Goal: Task Accomplishment & Management: Manage account settings

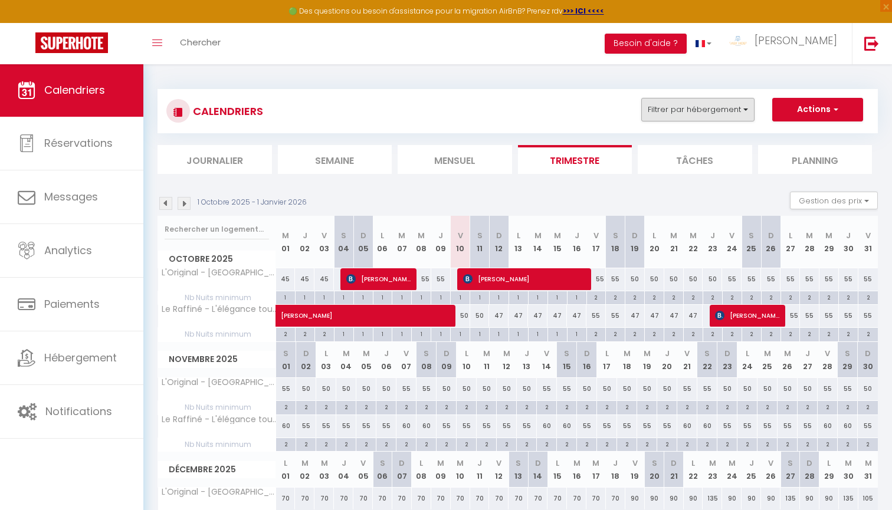
click at [739, 113] on button "Filtrer par hébergement" at bounding box center [697, 110] width 113 height 24
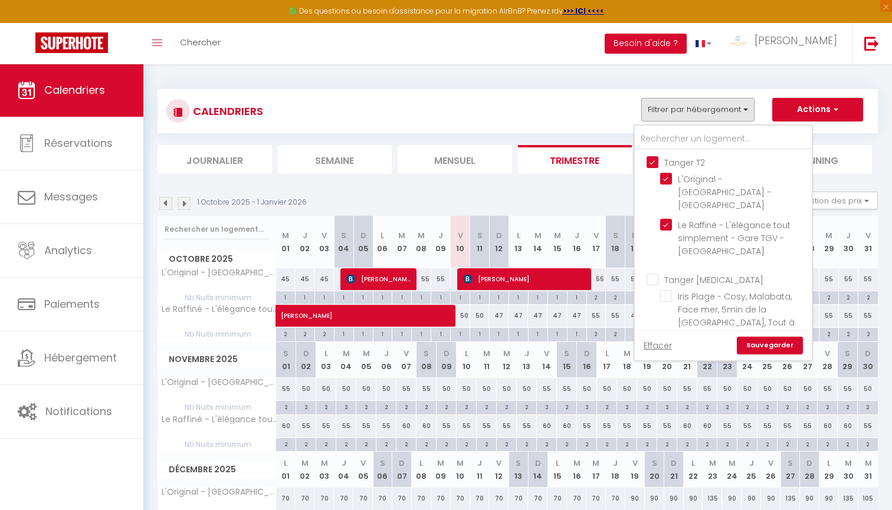
click at [702, 163] on input "Tanger T2" at bounding box center [735, 162] width 177 height 12
checkbox input "false"
click at [702, 163] on input "Tanger T2" at bounding box center [735, 162] width 177 height 12
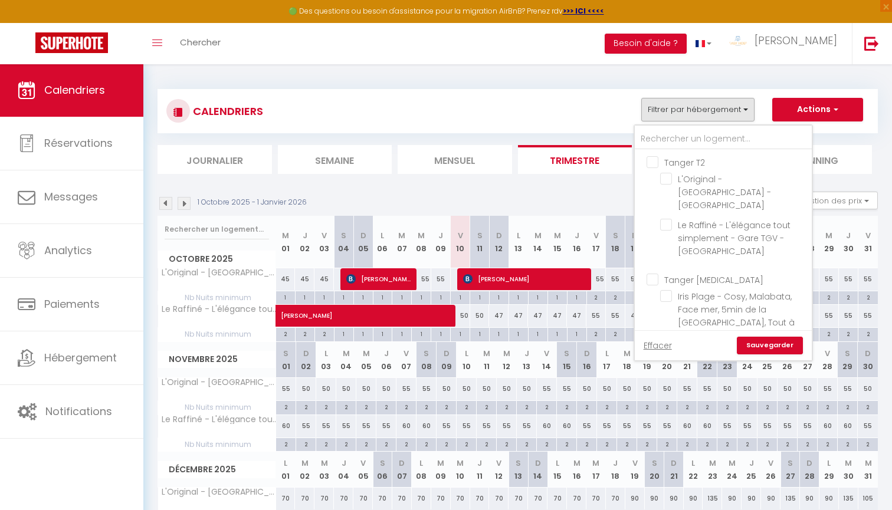
checkbox input "true"
click at [723, 104] on button "Filtrer par hébergement" at bounding box center [697, 110] width 113 height 24
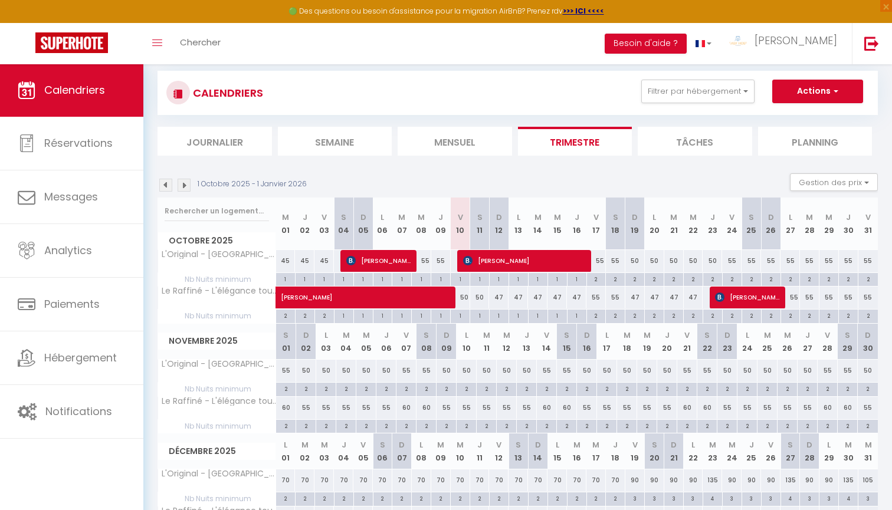
scroll to position [22, 0]
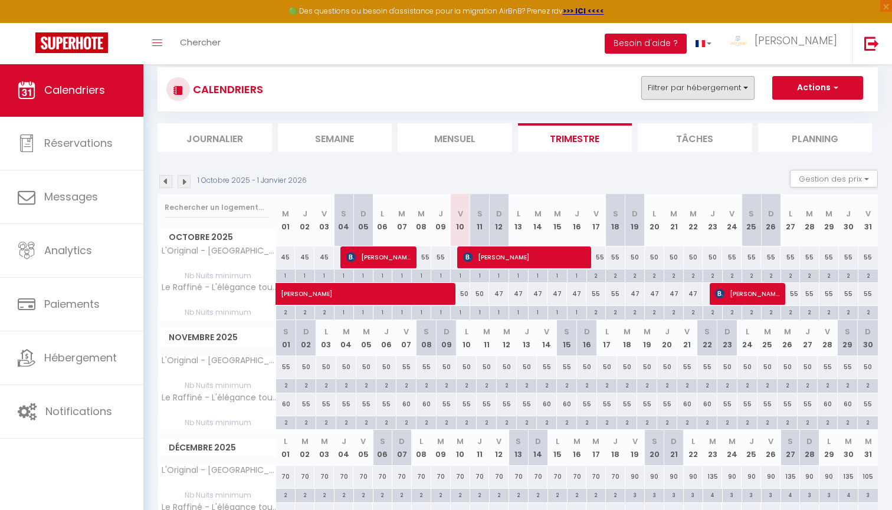
click at [659, 92] on button "Filtrer par hébergement" at bounding box center [697, 88] width 113 height 24
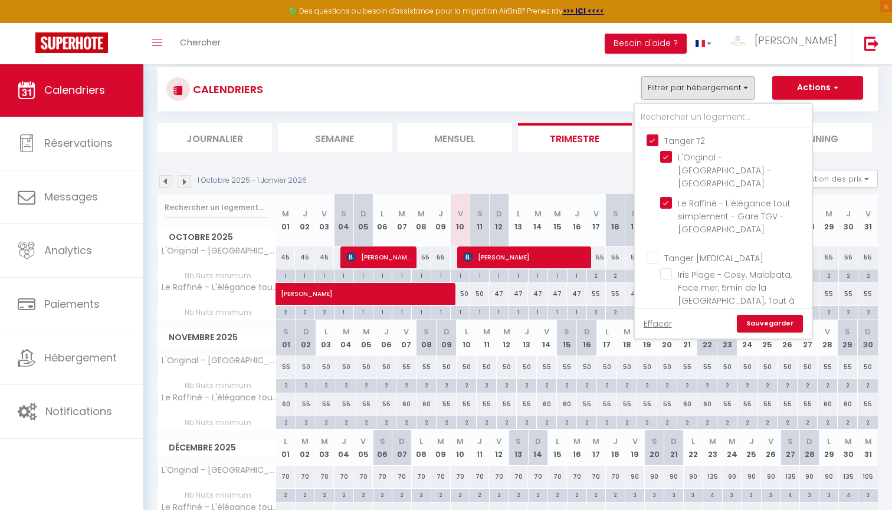
click at [662, 93] on button "Filtrer par hébergement" at bounding box center [697, 88] width 113 height 24
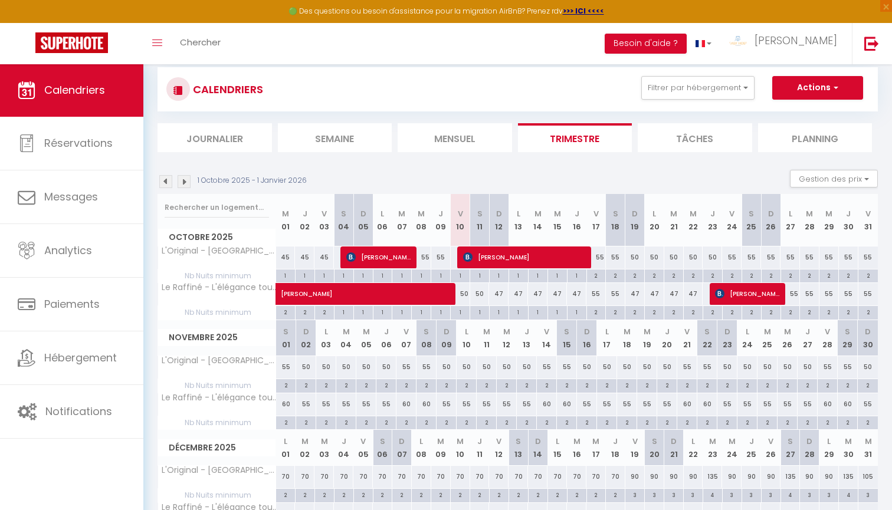
click at [739, 290] on span "[PERSON_NAME]" at bounding box center [747, 294] width 65 height 22
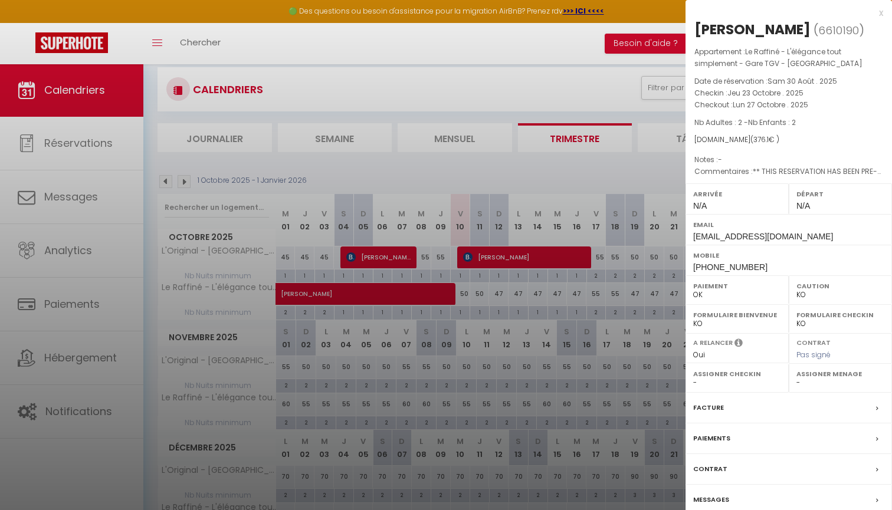
click at [644, 315] on div at bounding box center [446, 255] width 892 height 510
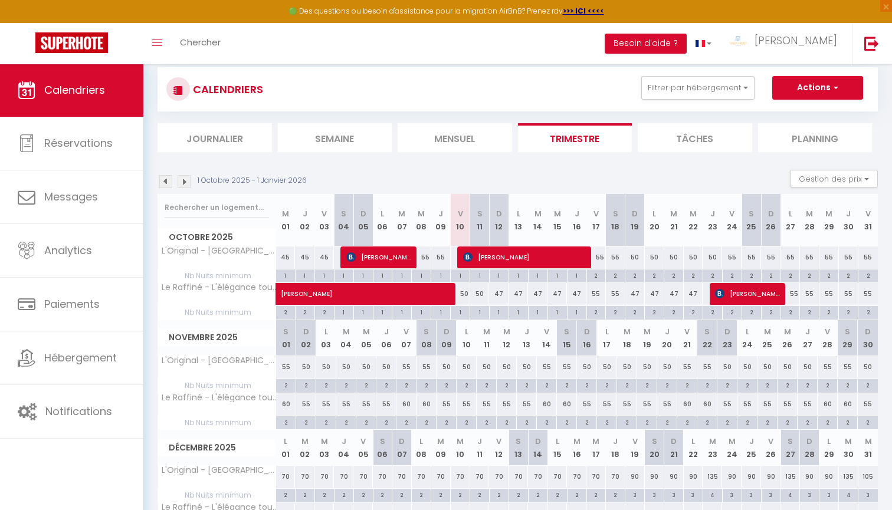
click at [520, 254] on span "[PERSON_NAME]" at bounding box center [524, 257] width 123 height 22
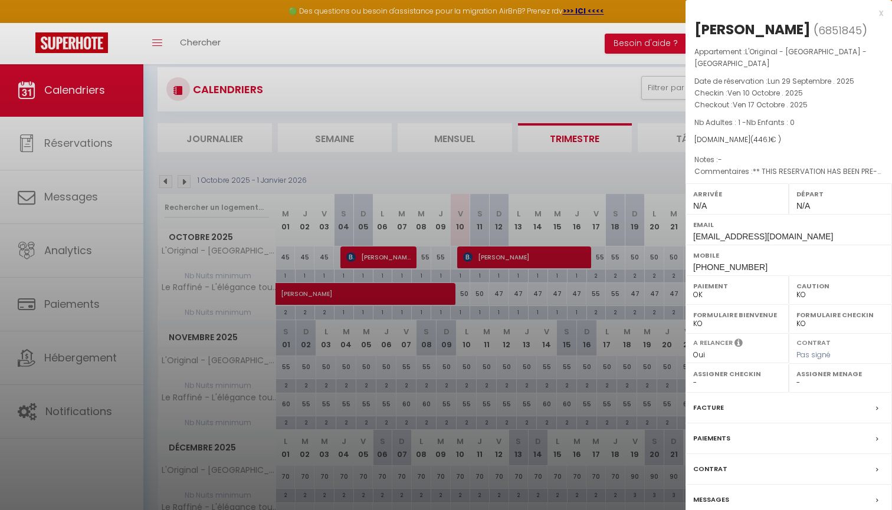
click at [516, 294] on div at bounding box center [446, 255] width 892 height 510
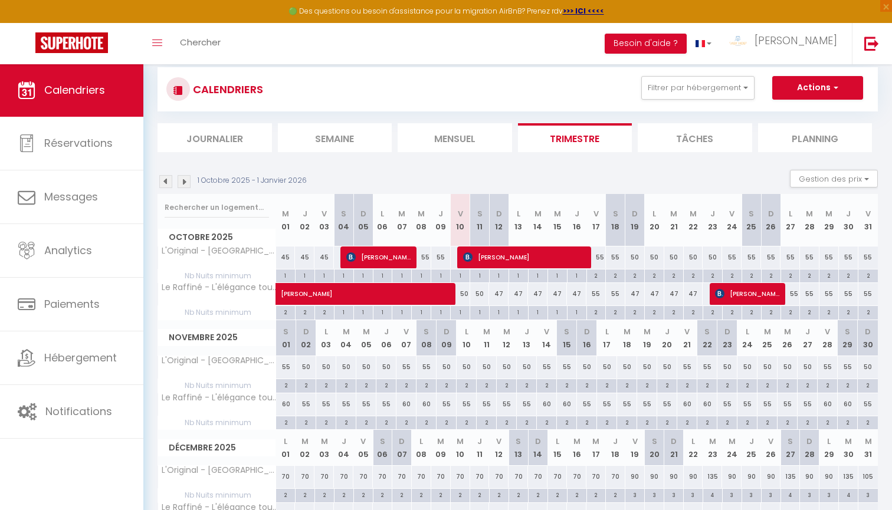
click at [561, 176] on div "1 Octobre 2025 - 1 Janvier 2026 Gestion des prix Nb Nuits minimum Règles Dispon…" at bounding box center [517, 182] width 720 height 24
click at [723, 97] on button "Filtrer par hébergement" at bounding box center [697, 88] width 113 height 24
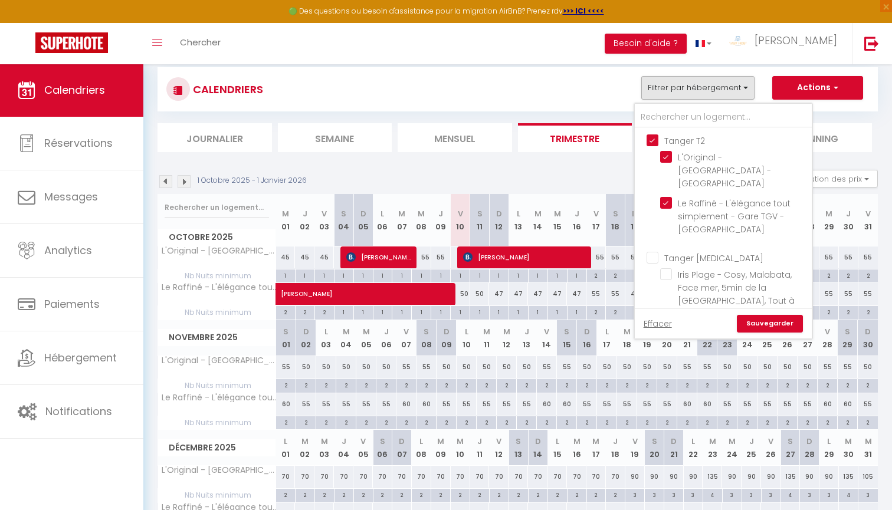
click at [698, 139] on input "Tanger T2" at bounding box center [735, 140] width 177 height 12
checkbox input "false"
click at [687, 251] on input "Tanger [MEDICAL_DATA]" at bounding box center [735, 257] width 177 height 12
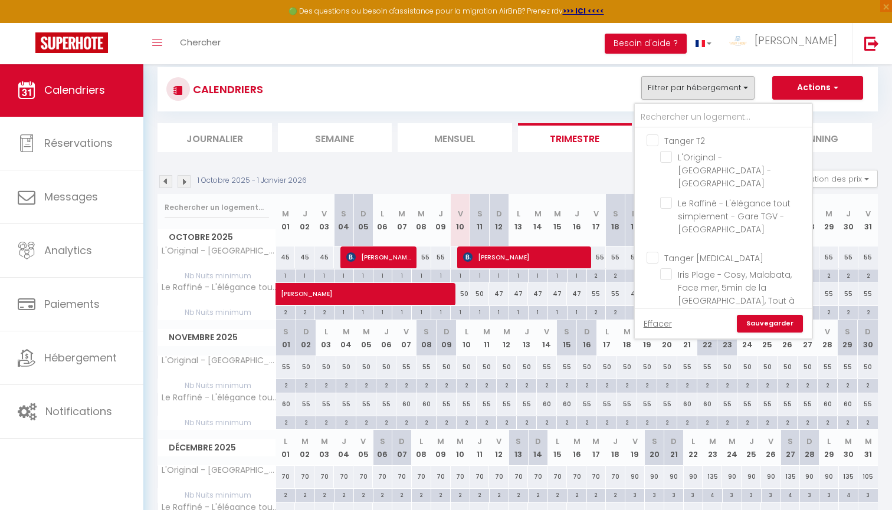
checkbox input "true"
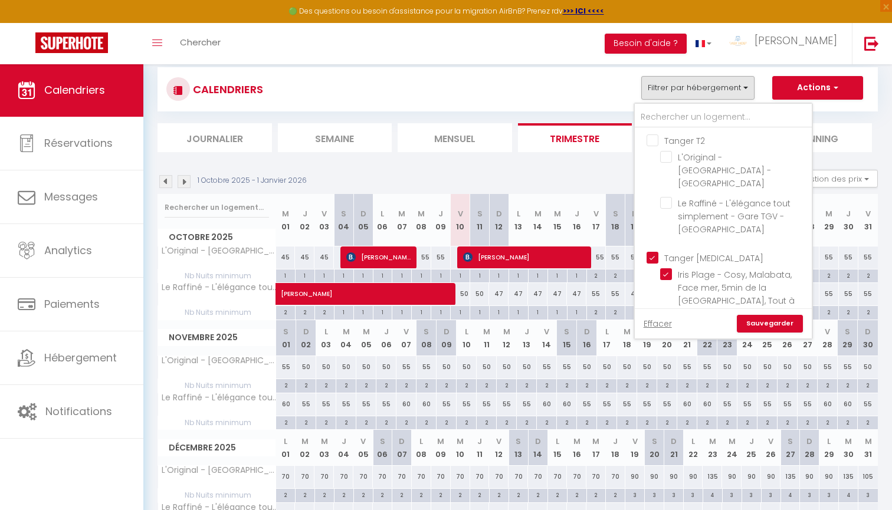
checkbox input "true"
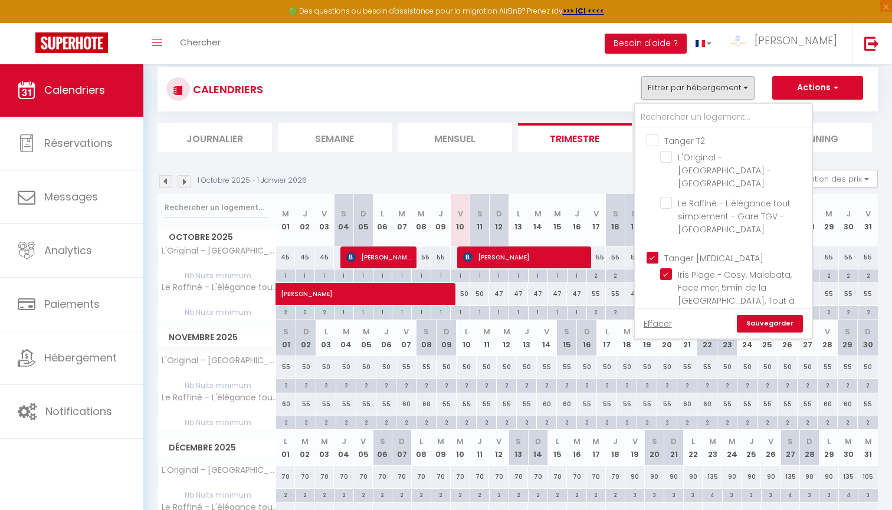
checkbox input "true"
click at [785, 322] on link "Sauvegarder" at bounding box center [770, 324] width 66 height 18
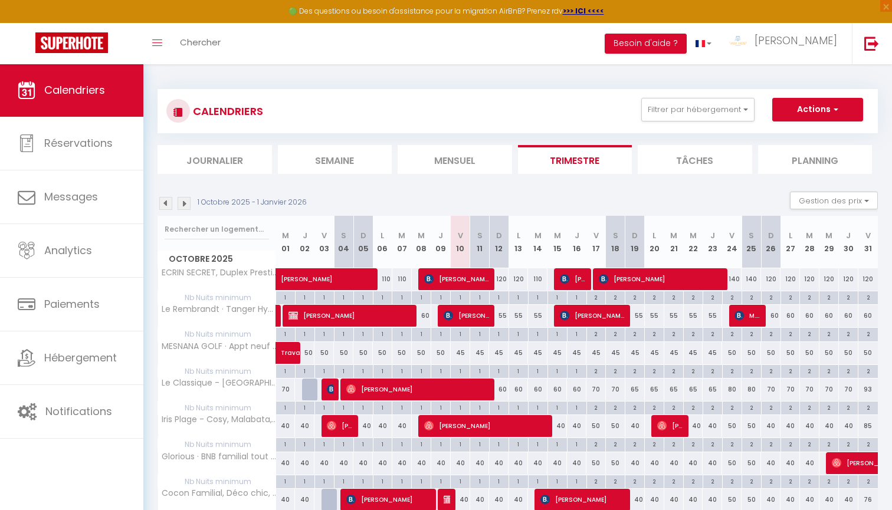
scroll to position [0, 0]
click at [700, 124] on div "CALENDRIERS Filtrer par hébergement Tanger T2 L'Original - [GEOGRAPHIC_DATA] - …" at bounding box center [517, 111] width 720 height 44
click at [712, 96] on div "CALENDRIERS Filtrer par hébergement Tanger T2 L'Original - [GEOGRAPHIC_DATA] - …" at bounding box center [517, 111] width 720 height 44
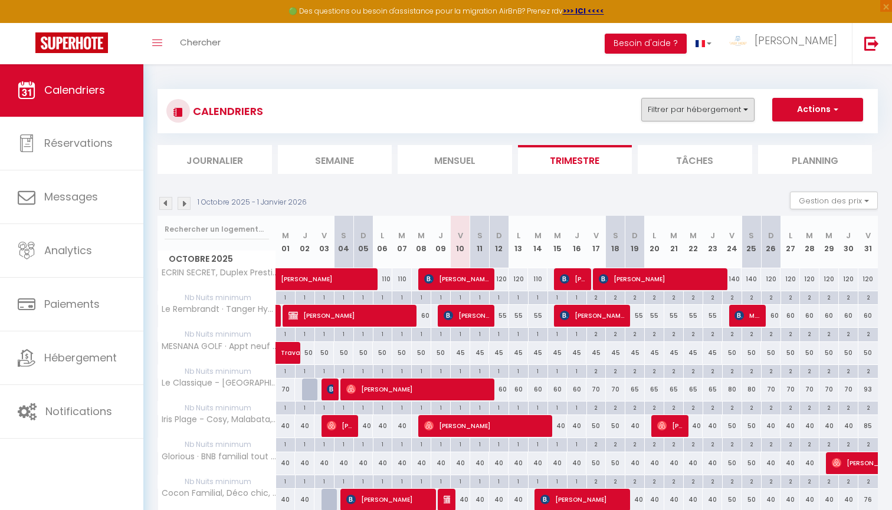
click at [707, 107] on button "Filtrer par hébergement" at bounding box center [697, 110] width 113 height 24
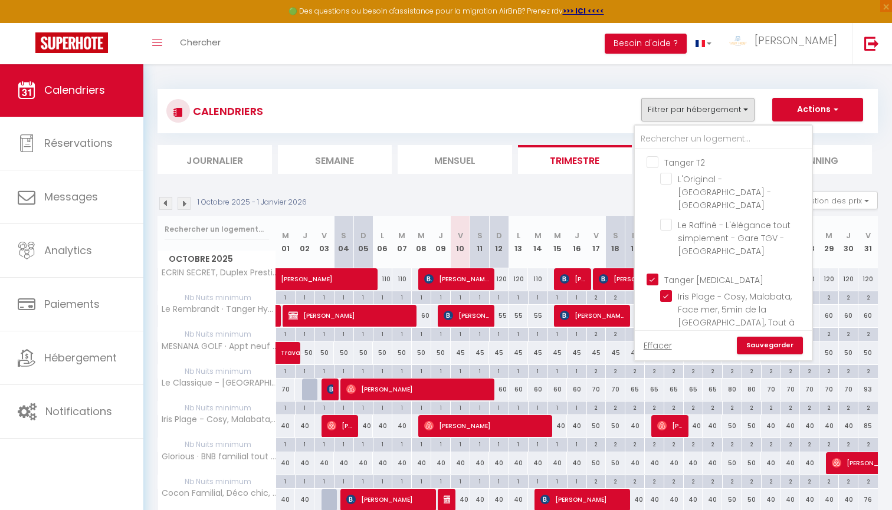
click at [678, 273] on input "Tanger [MEDICAL_DATA]" at bounding box center [735, 279] width 177 height 12
checkbox input "false"
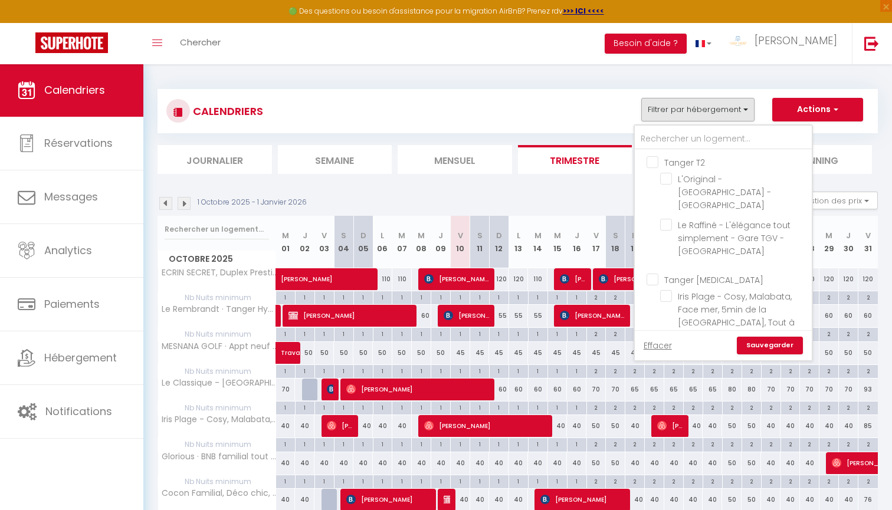
checkbox input "false"
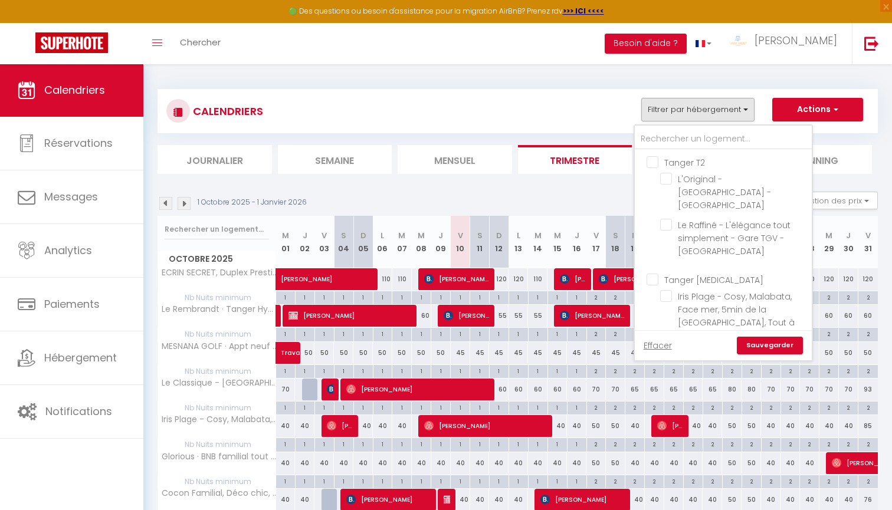
checkbox input "false"
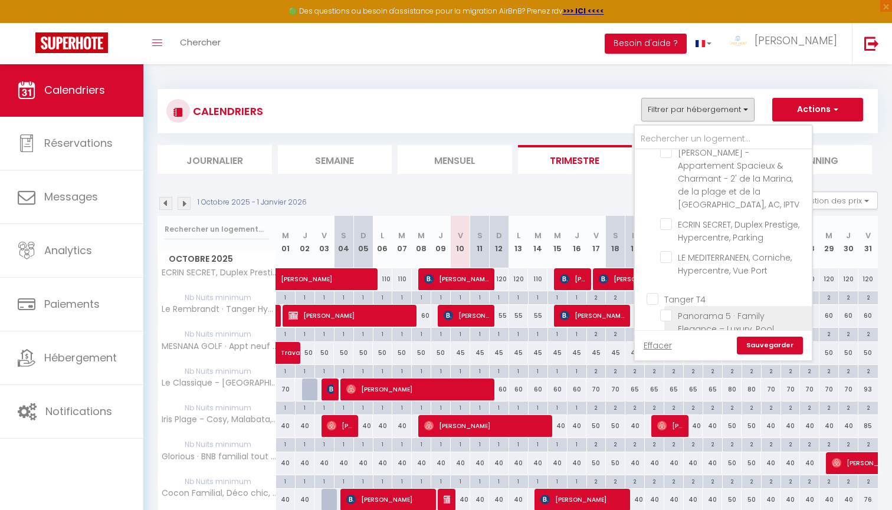
scroll to position [653, 0]
click at [701, 288] on input "Tanger T4" at bounding box center [735, 294] width 177 height 12
checkbox input "true"
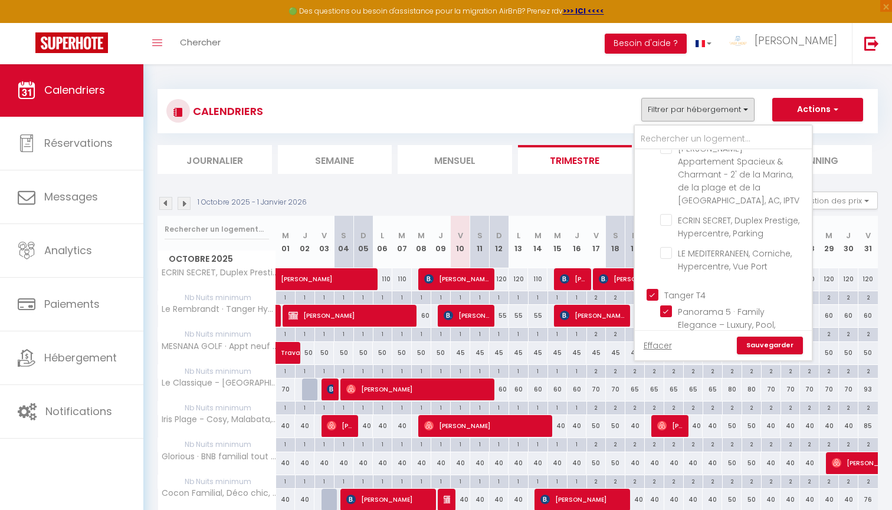
checkbox input "true"
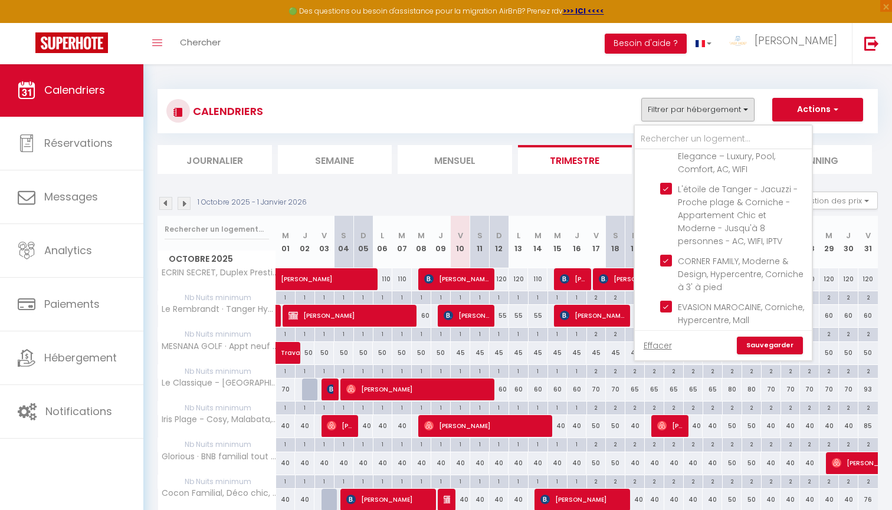
scroll to position [821, 0]
click at [770, 347] on link "Sauvegarder" at bounding box center [770, 346] width 66 height 18
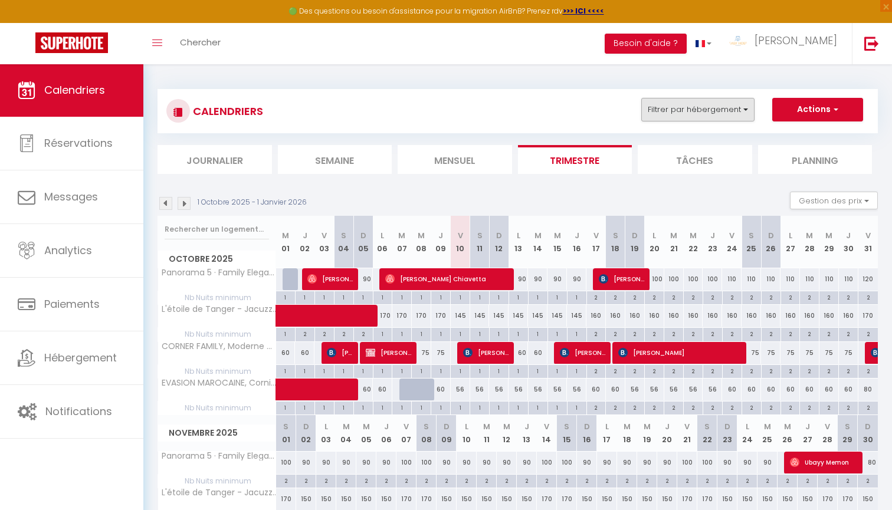
click at [699, 115] on button "Filtrer par hébergement" at bounding box center [697, 110] width 113 height 24
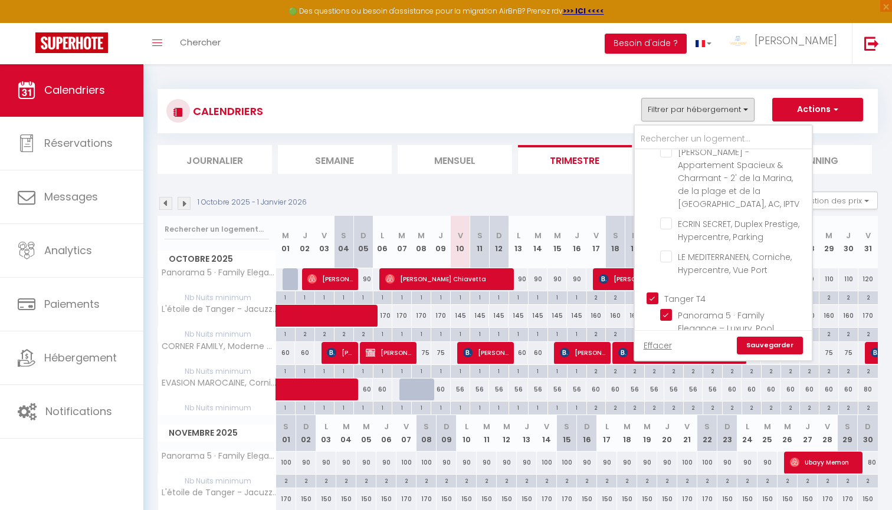
click at [700, 292] on input "Tanger T4" at bounding box center [735, 298] width 177 height 12
checkbox input "false"
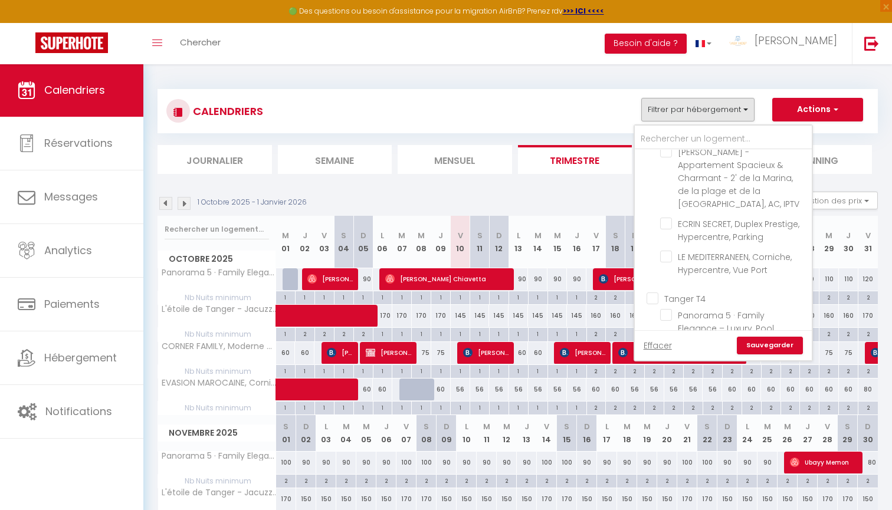
checkbox input "false"
click at [691, 343] on input "Tanger T5" at bounding box center [735, 349] width 177 height 12
checkbox input "true"
click at [769, 343] on link "Sauvegarder" at bounding box center [770, 346] width 66 height 18
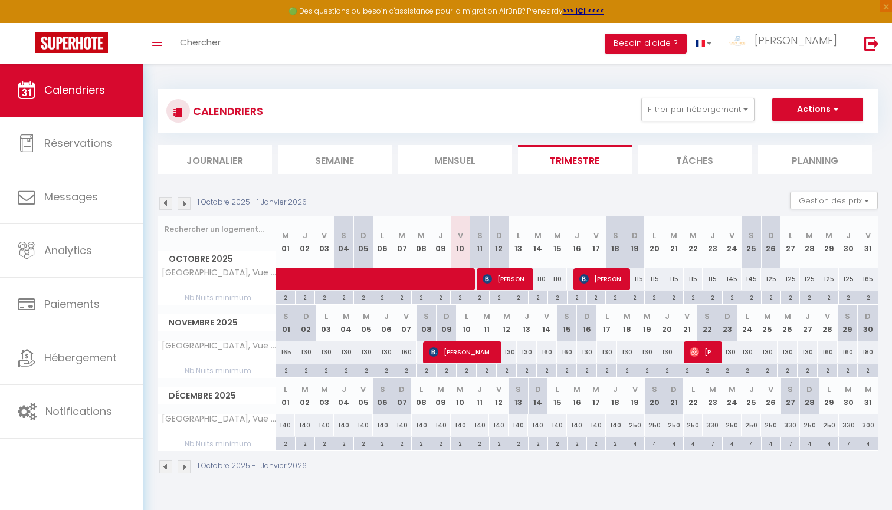
click at [458, 276] on span at bounding box center [423, 279] width 271 height 22
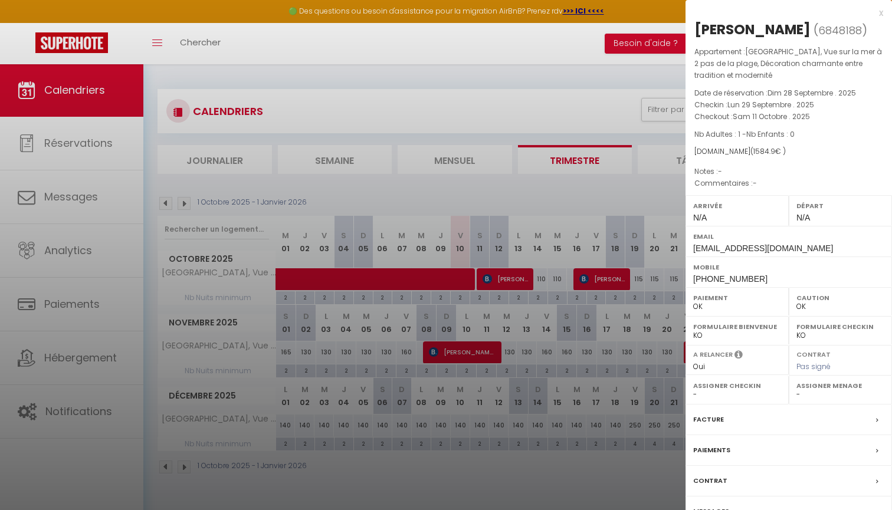
click at [509, 235] on div at bounding box center [446, 255] width 892 height 510
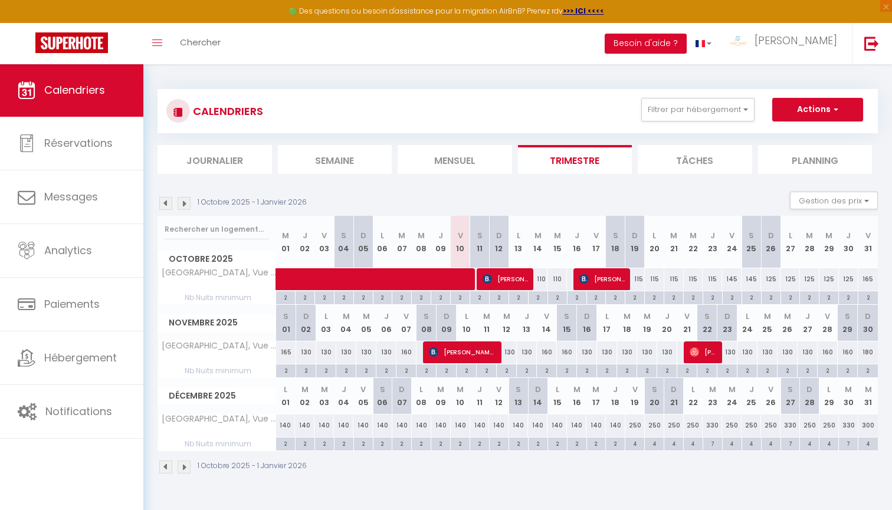
click at [503, 286] on span "[PERSON_NAME]" at bounding box center [505, 279] width 45 height 22
select select "KO"
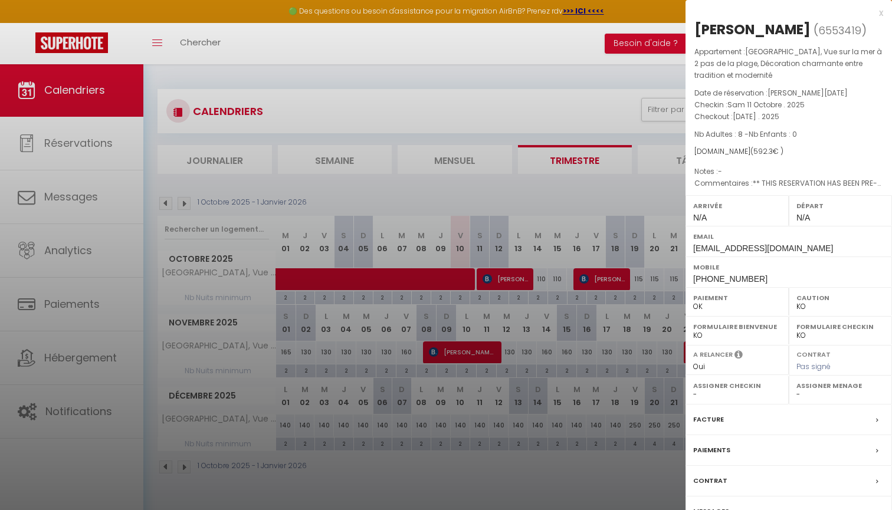
click at [524, 207] on div at bounding box center [446, 255] width 892 height 510
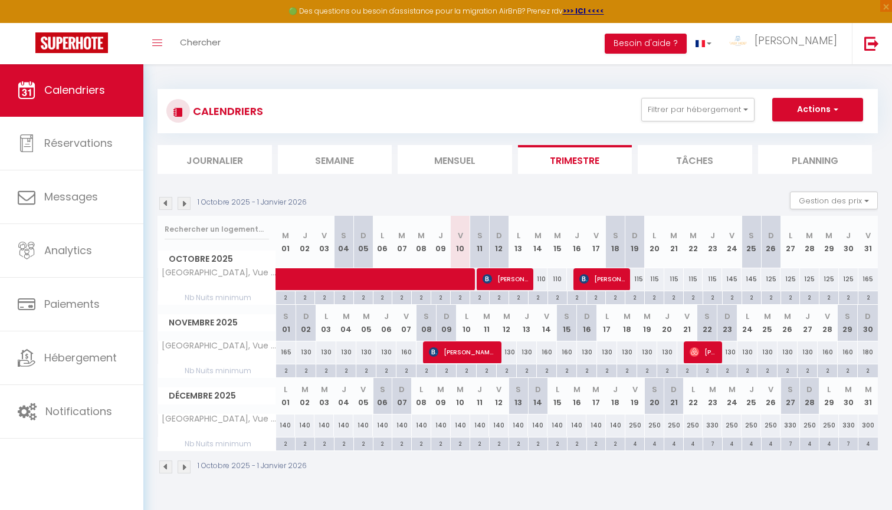
click at [590, 275] on span "[PERSON_NAME]" at bounding box center [601, 279] width 45 height 22
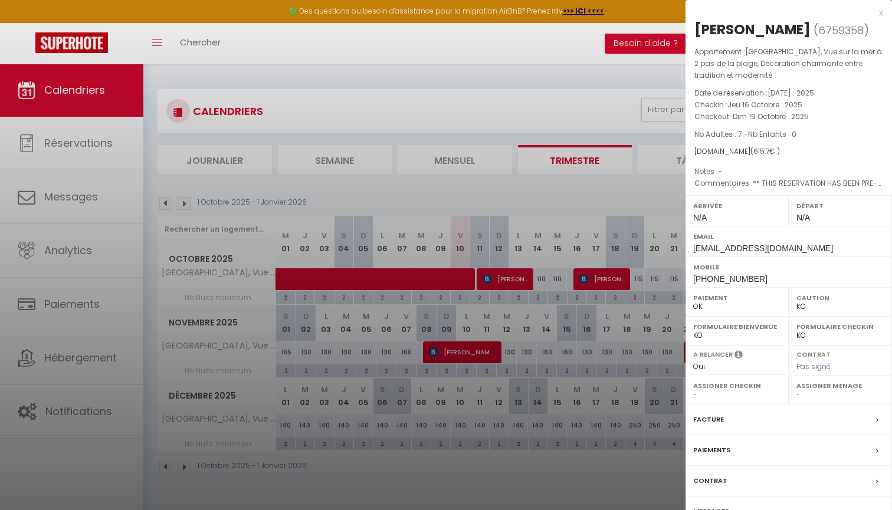
click at [622, 173] on div at bounding box center [446, 255] width 892 height 510
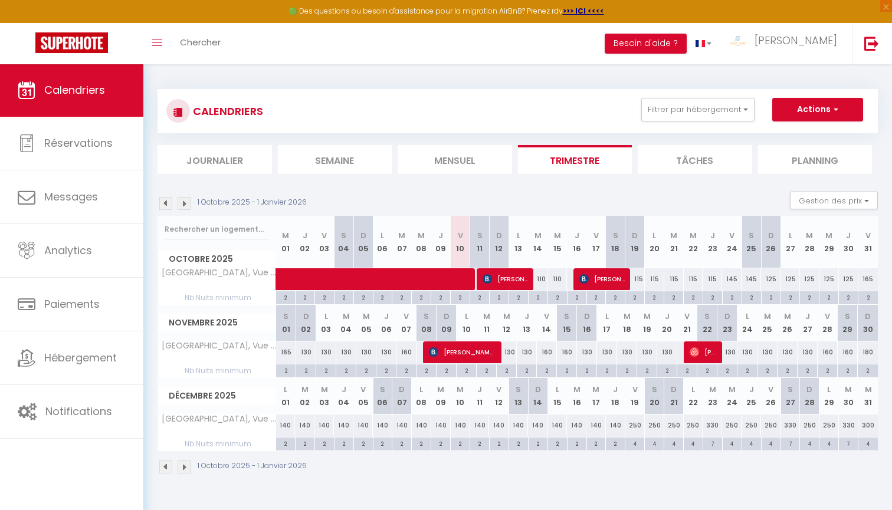
click at [186, 203] on img at bounding box center [184, 203] width 13 height 13
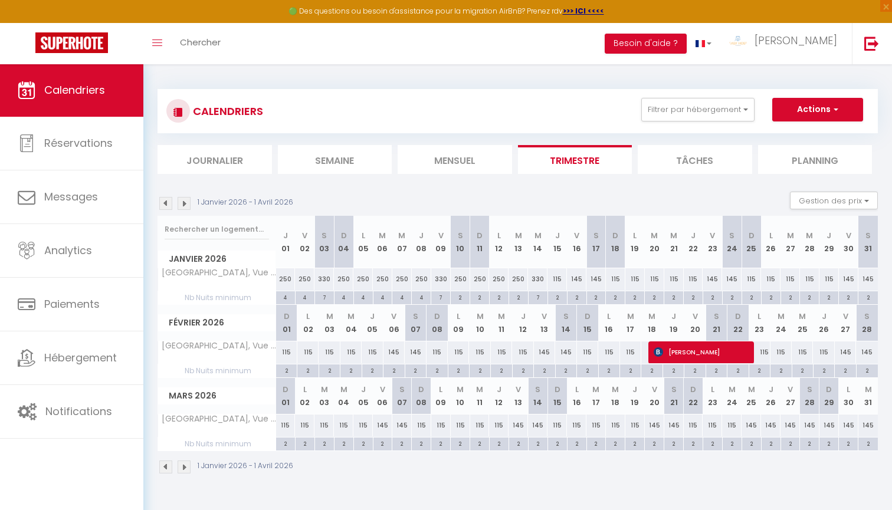
click at [164, 201] on img at bounding box center [165, 203] width 13 height 13
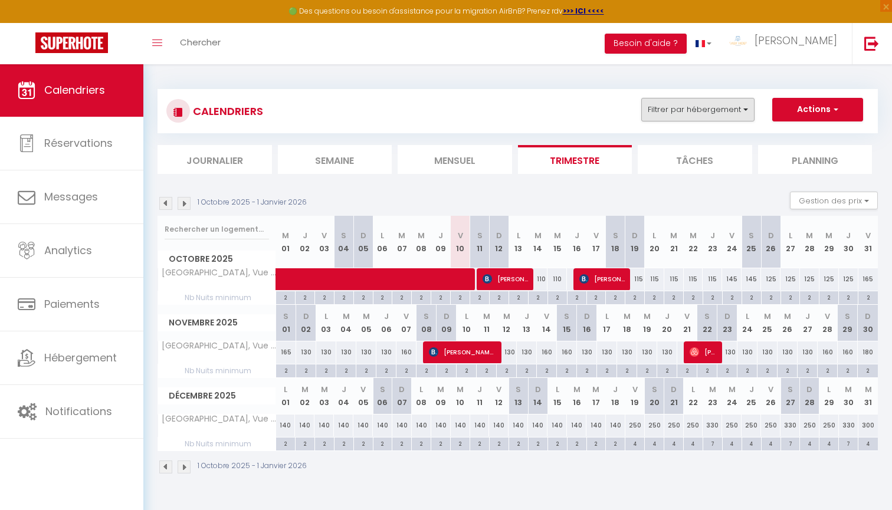
click at [704, 103] on button "Filtrer par hébergement" at bounding box center [697, 110] width 113 height 24
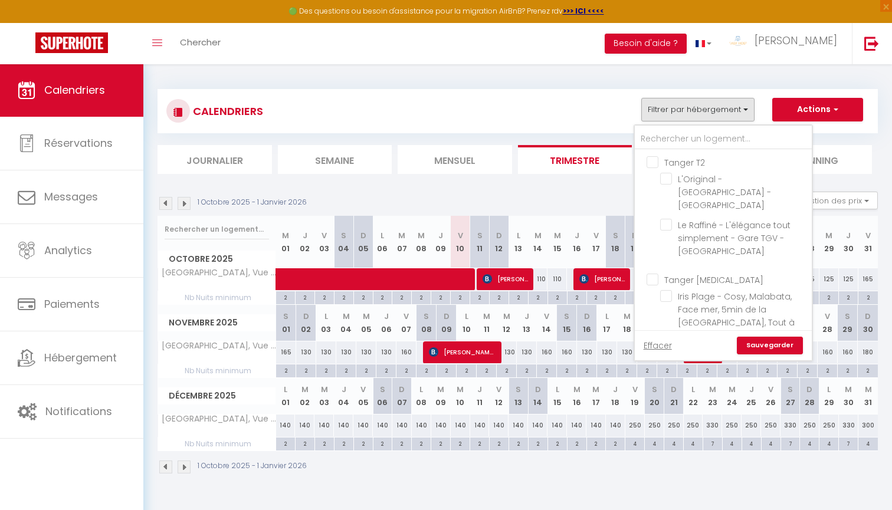
click at [667, 273] on input "Tanger [MEDICAL_DATA]" at bounding box center [735, 279] width 177 height 12
checkbox input "true"
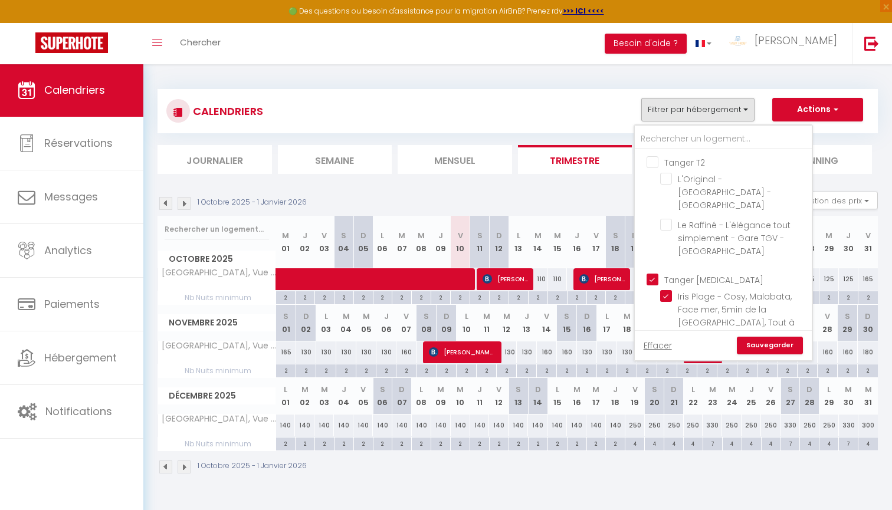
checkbox input "true"
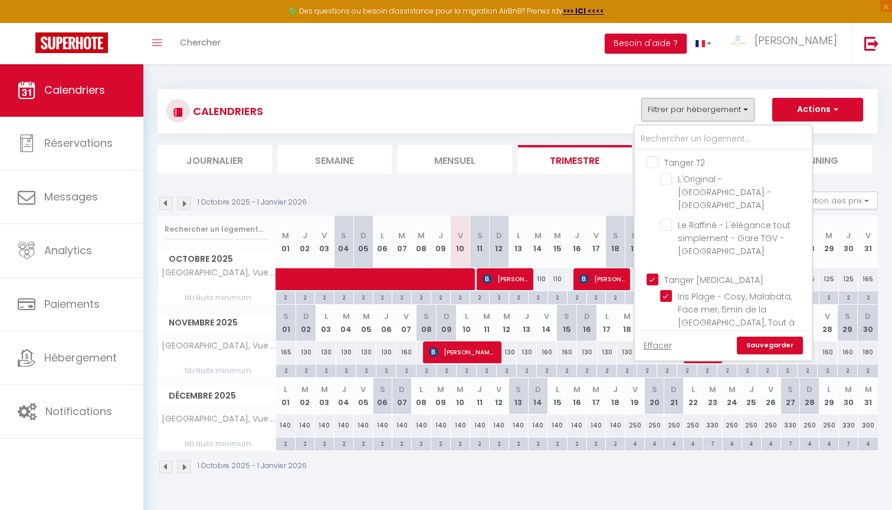
checkbox input "true"
click at [770, 346] on link "Sauvegarder" at bounding box center [770, 346] width 66 height 18
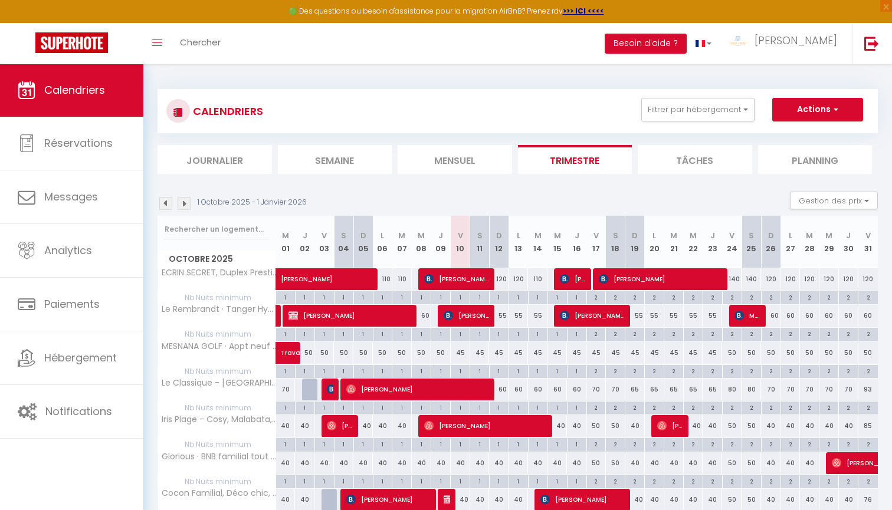
scroll to position [110, 0]
